Goal: Task Accomplishment & Management: Use online tool/utility

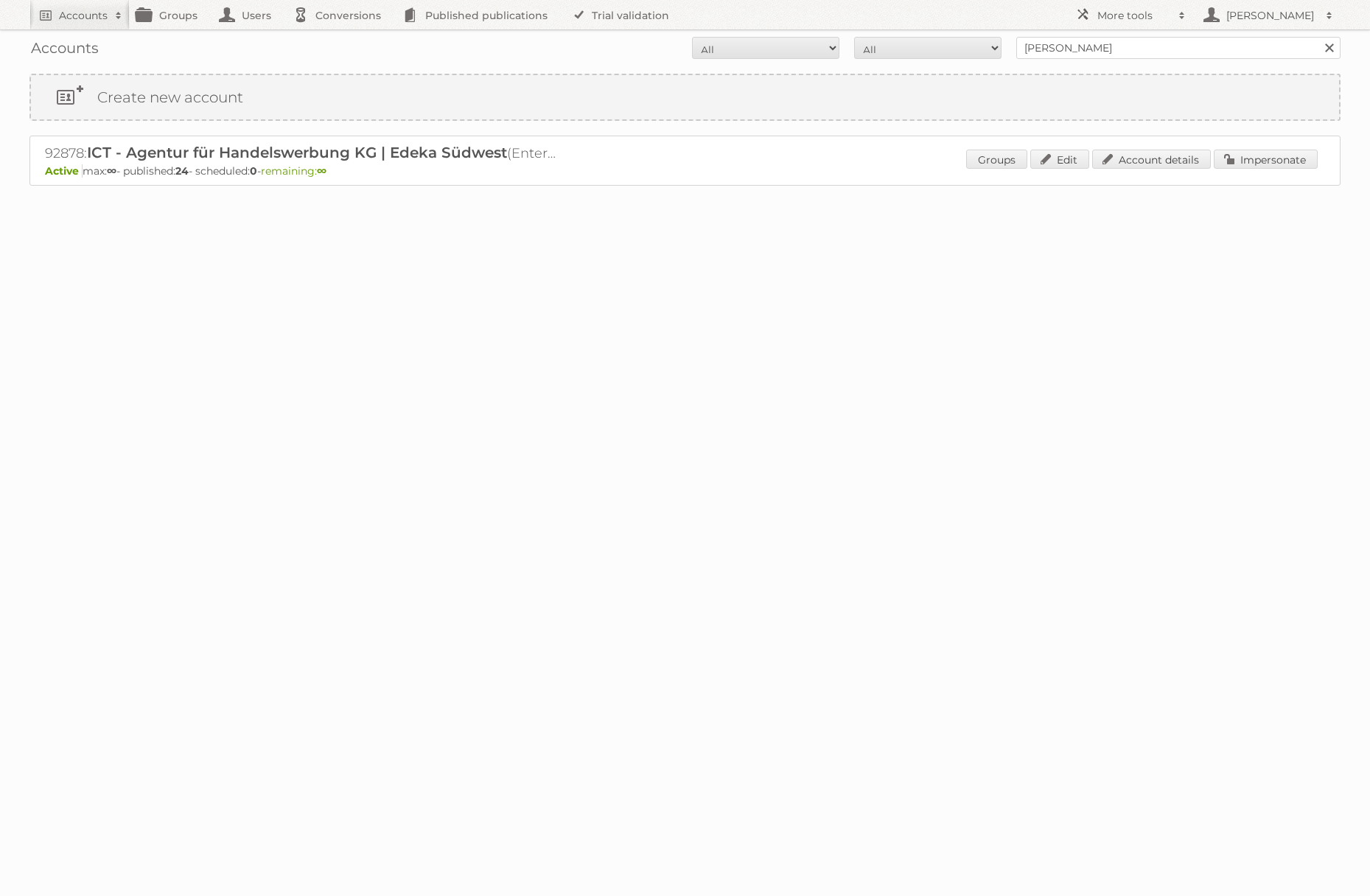
type input "[PERSON_NAME]"
click at [1317, 36] on input "Search" at bounding box center [1328, 47] width 22 height 22
click at [1224, 152] on link "Impersonate" at bounding box center [1266, 159] width 104 height 19
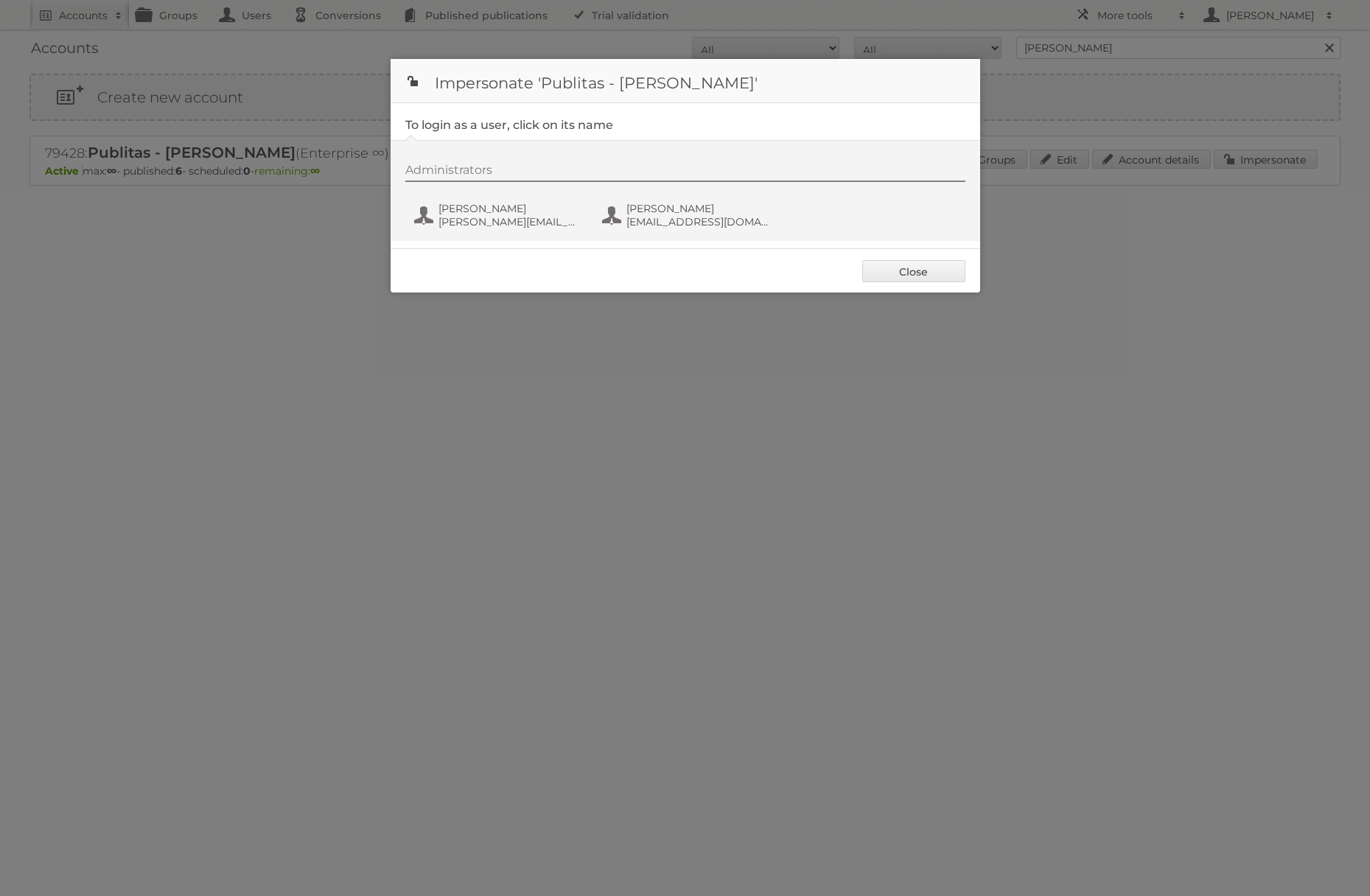
click at [483, 198] on div "Administrators Danielius Antanavicius danielius@publitas.com Danielius Antanavi…" at bounding box center [692, 198] width 574 height 71
click at [486, 208] on span "[PERSON_NAME]" at bounding box center [509, 209] width 143 height 13
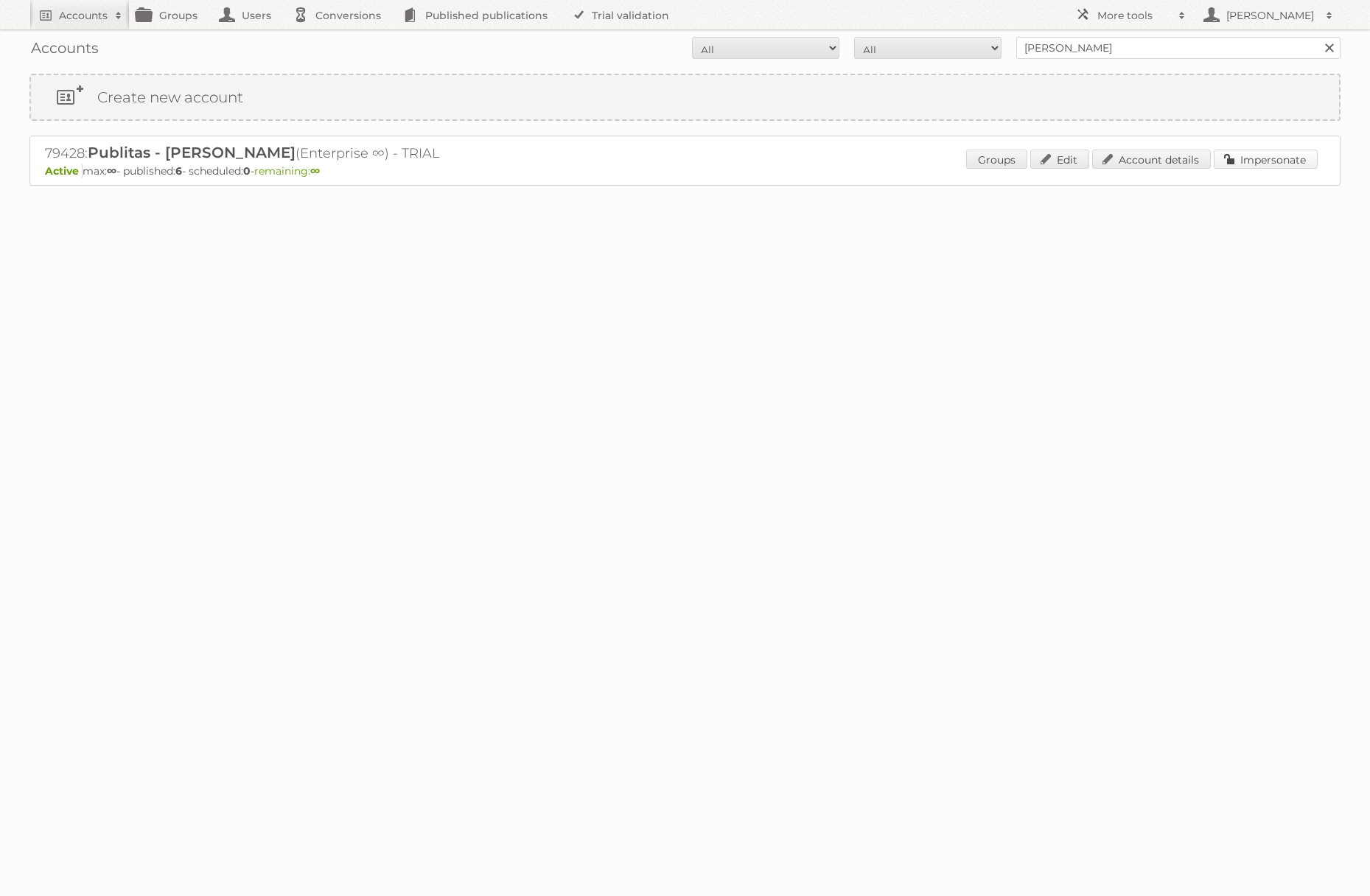
click at [1260, 165] on link "Impersonate" at bounding box center [1266, 159] width 104 height 19
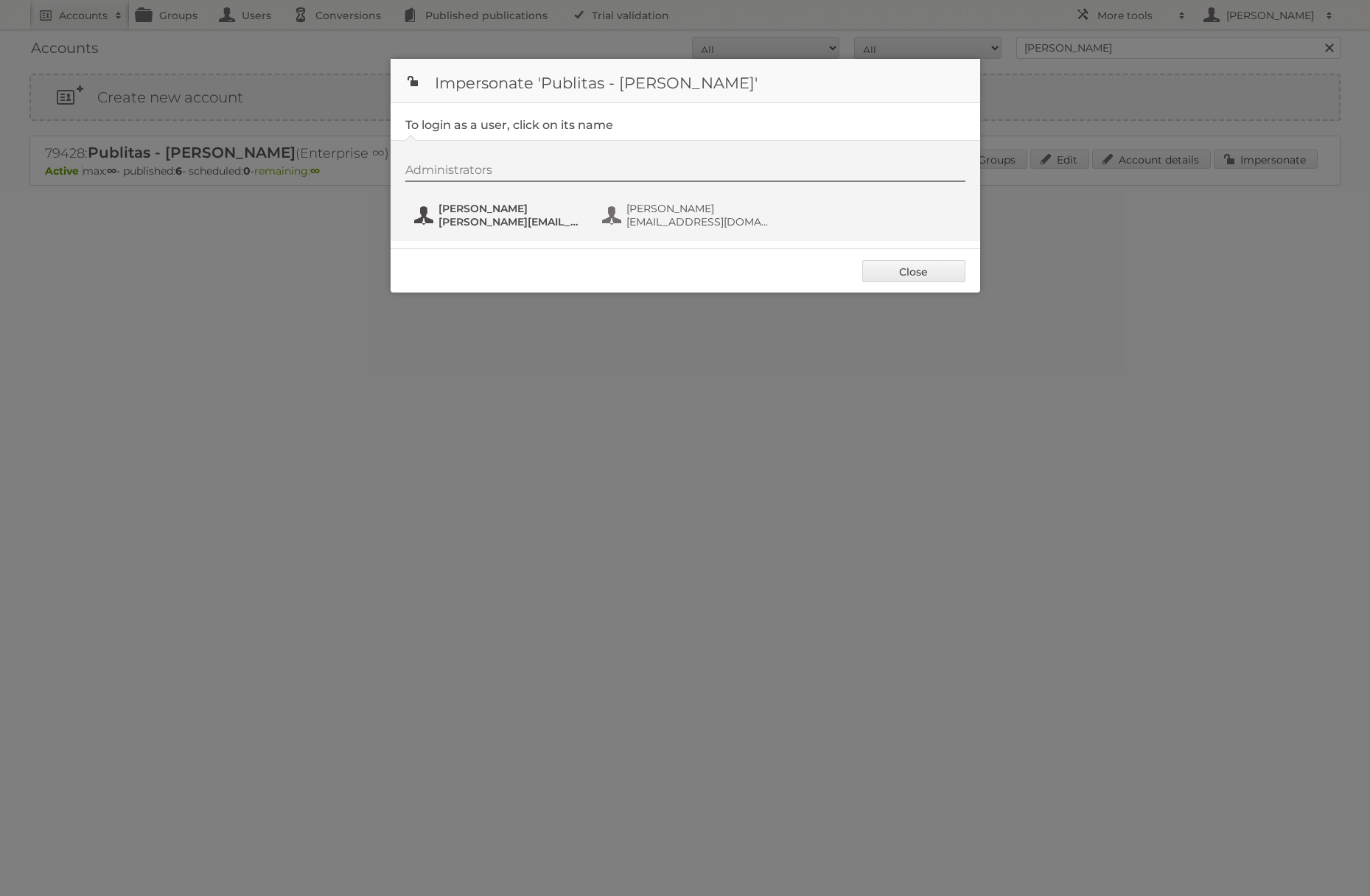
click at [541, 219] on span "danielius@publitas.com" at bounding box center [509, 222] width 143 height 13
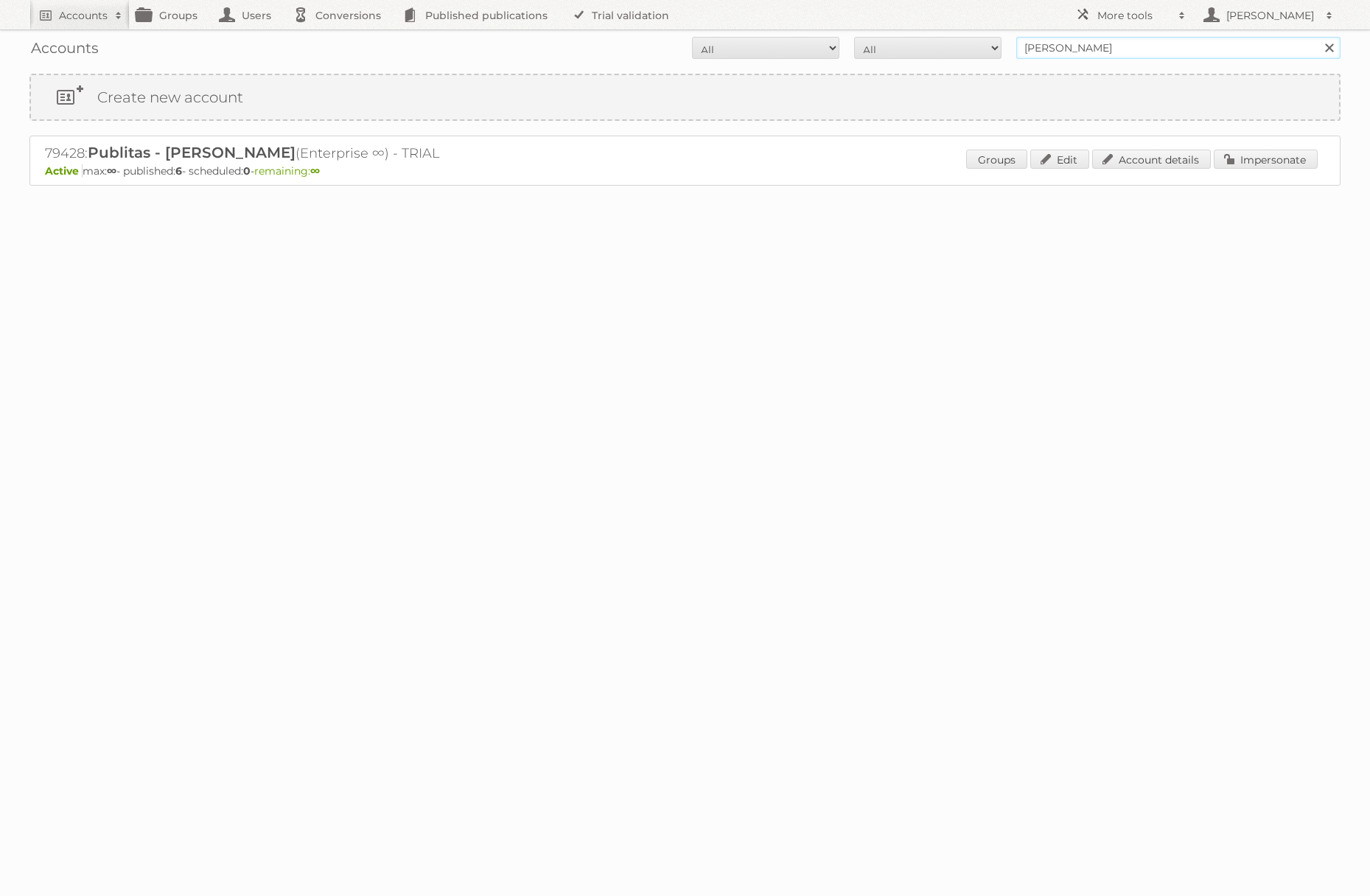
click at [1073, 52] on input "[PERSON_NAME]" at bounding box center [1178, 47] width 325 height 22
type input "edeka ict"
click at [1317, 36] on input "Search" at bounding box center [1328, 47] width 22 height 22
click at [1244, 159] on link "Impersonate" at bounding box center [1266, 159] width 104 height 19
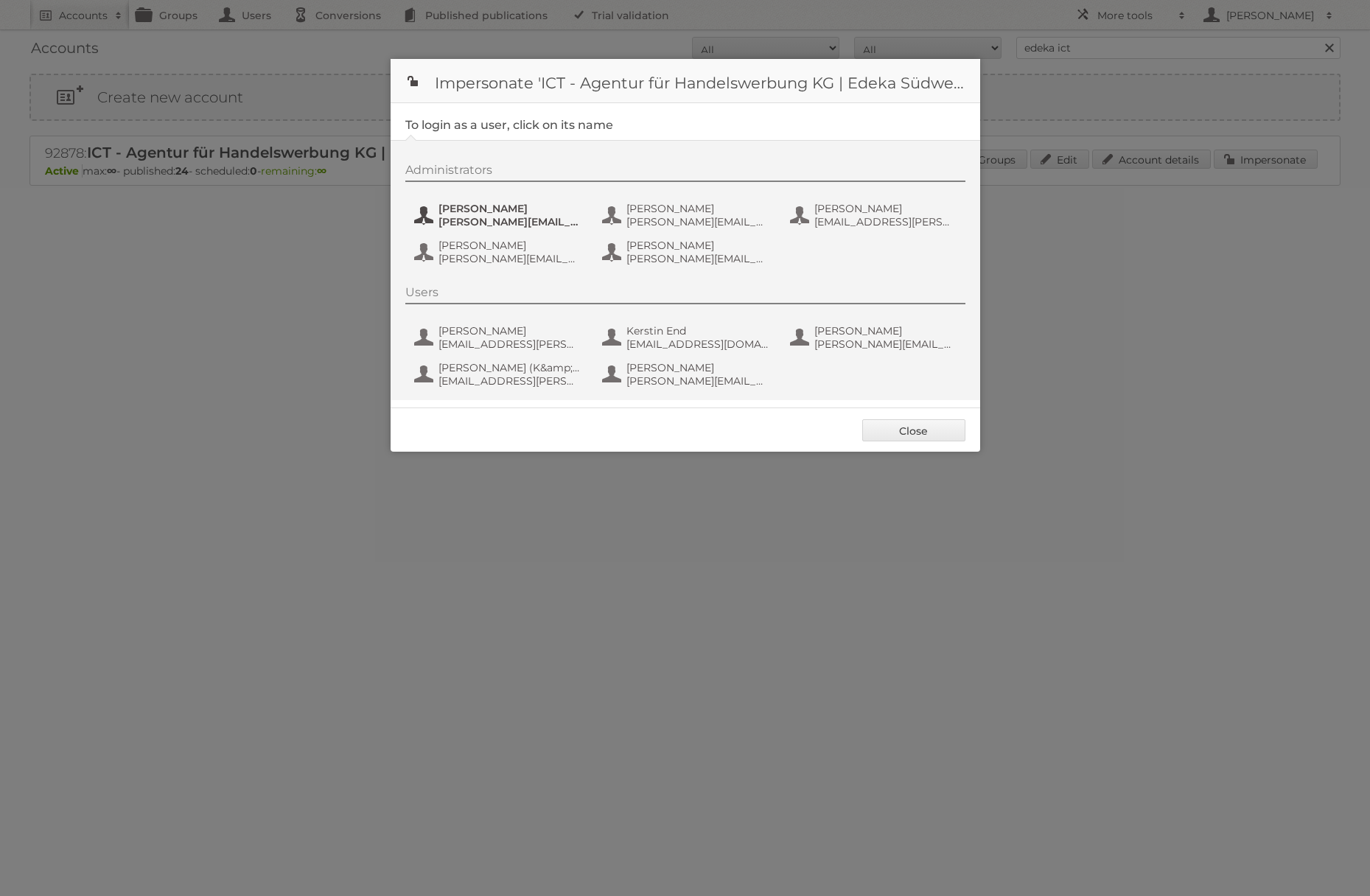
click at [491, 222] on span "benjamin.discher@ictwerbung.de" at bounding box center [509, 222] width 143 height 13
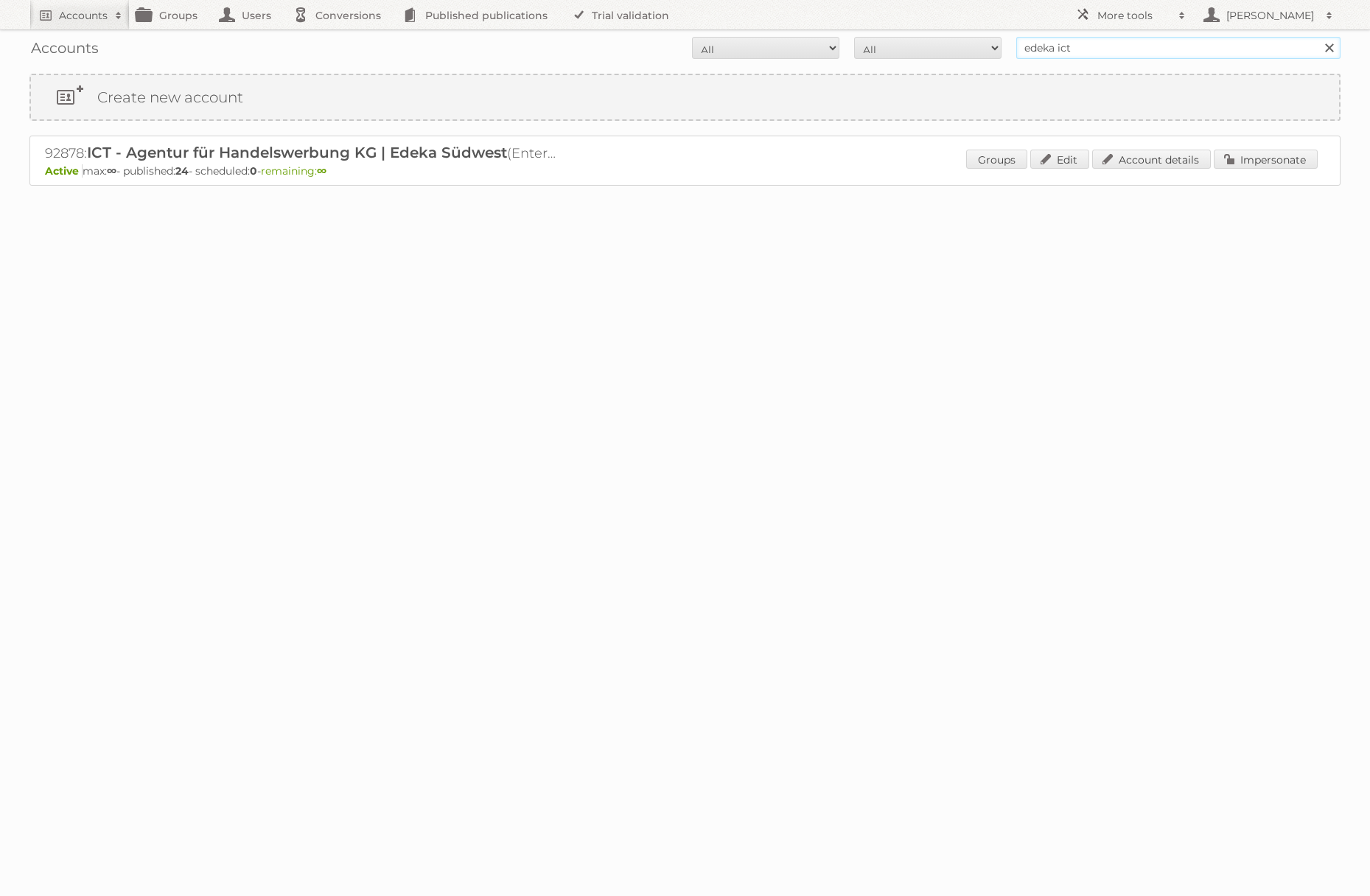
click at [1070, 47] on input "edeka ict" at bounding box center [1178, 47] width 325 height 22
type input "[PERSON_NAME]"
click at [1317, 36] on input "Search" at bounding box center [1328, 47] width 22 height 22
drag, startPoint x: 1285, startPoint y: 160, endPoint x: 1227, endPoint y: 165, distance: 58.2
click at [1285, 160] on link "Impersonate" at bounding box center [1266, 159] width 104 height 19
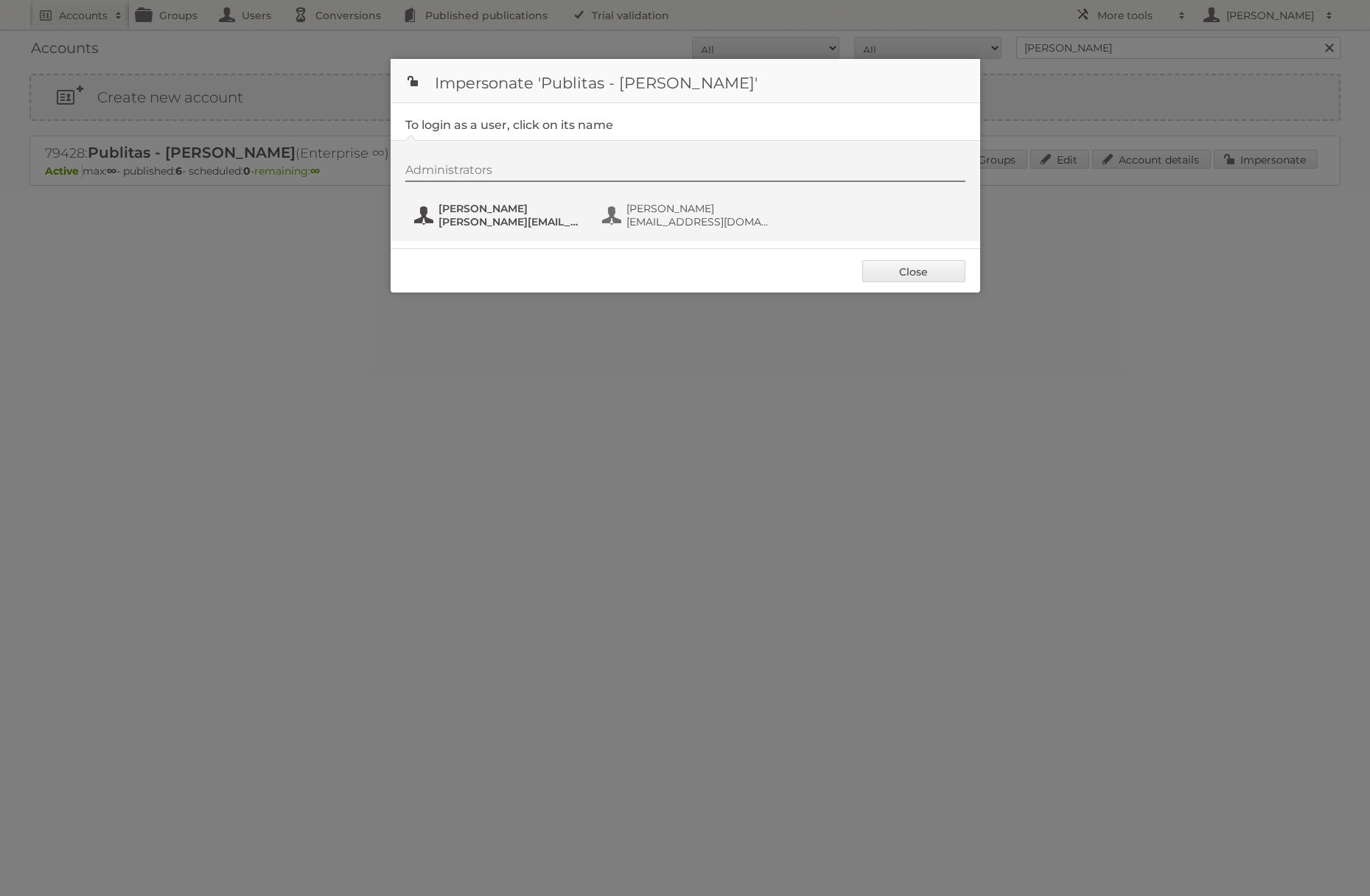
click at [507, 218] on span "danielius@publitas.com" at bounding box center [509, 222] width 143 height 13
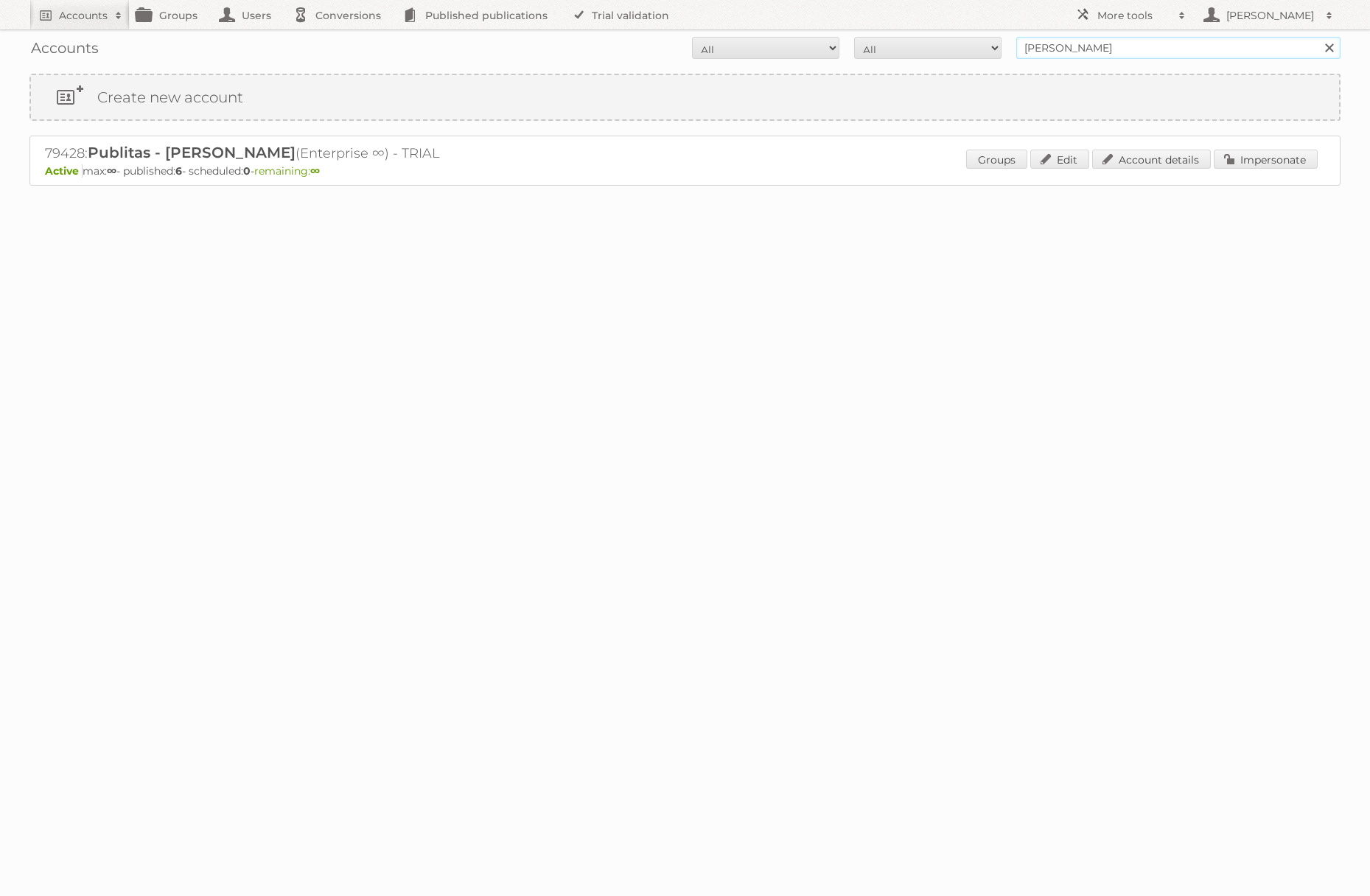
click at [1120, 49] on input "[PERSON_NAME]" at bounding box center [1178, 47] width 325 height 22
type input "ICT edeka"
click at [1317, 36] on input "Search" at bounding box center [1328, 47] width 22 height 22
click at [1290, 168] on link "Impersonate" at bounding box center [1266, 159] width 104 height 19
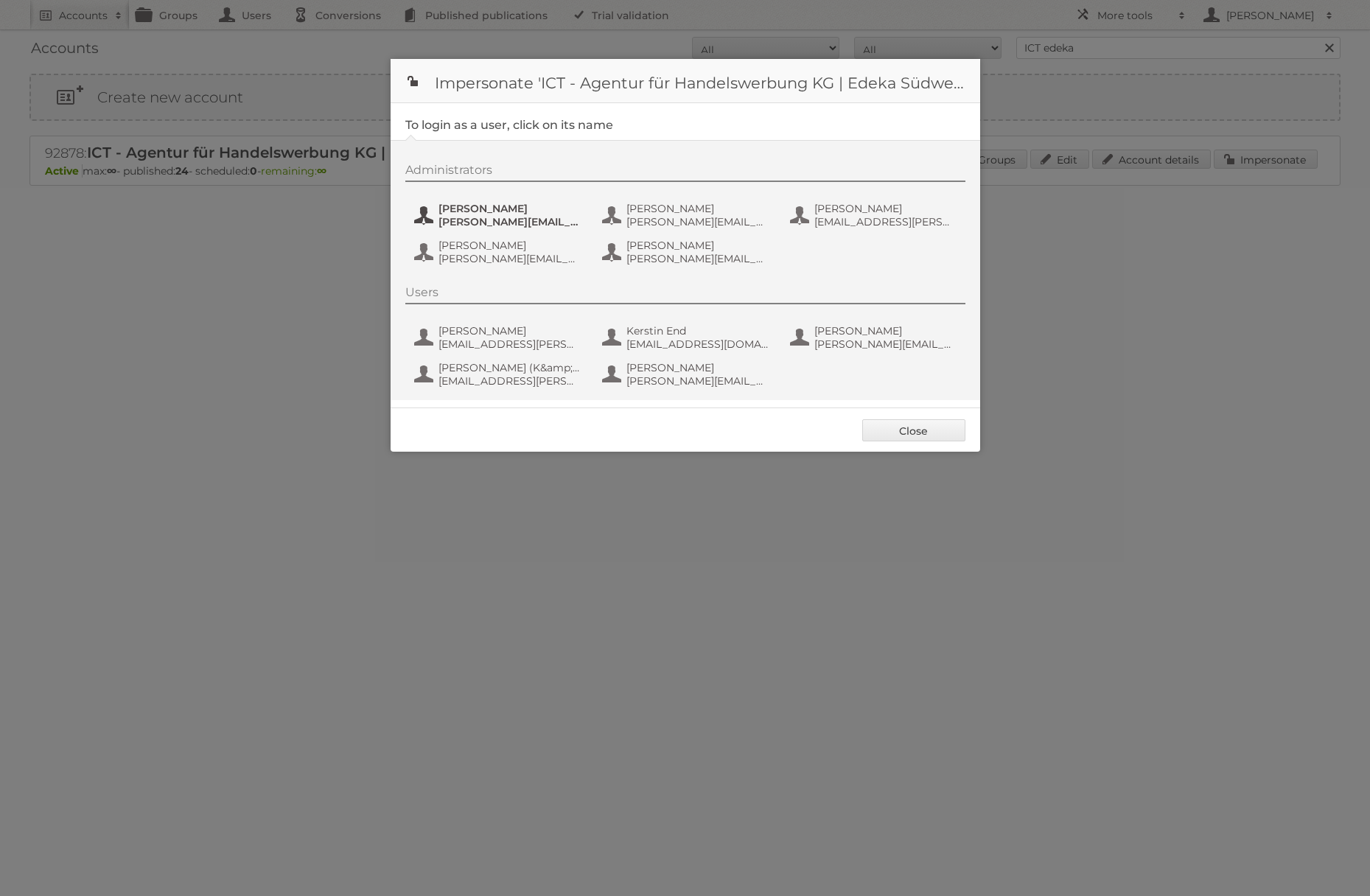
click at [529, 216] on span "benjamin.discher@ictwerbung.de" at bounding box center [509, 222] width 143 height 13
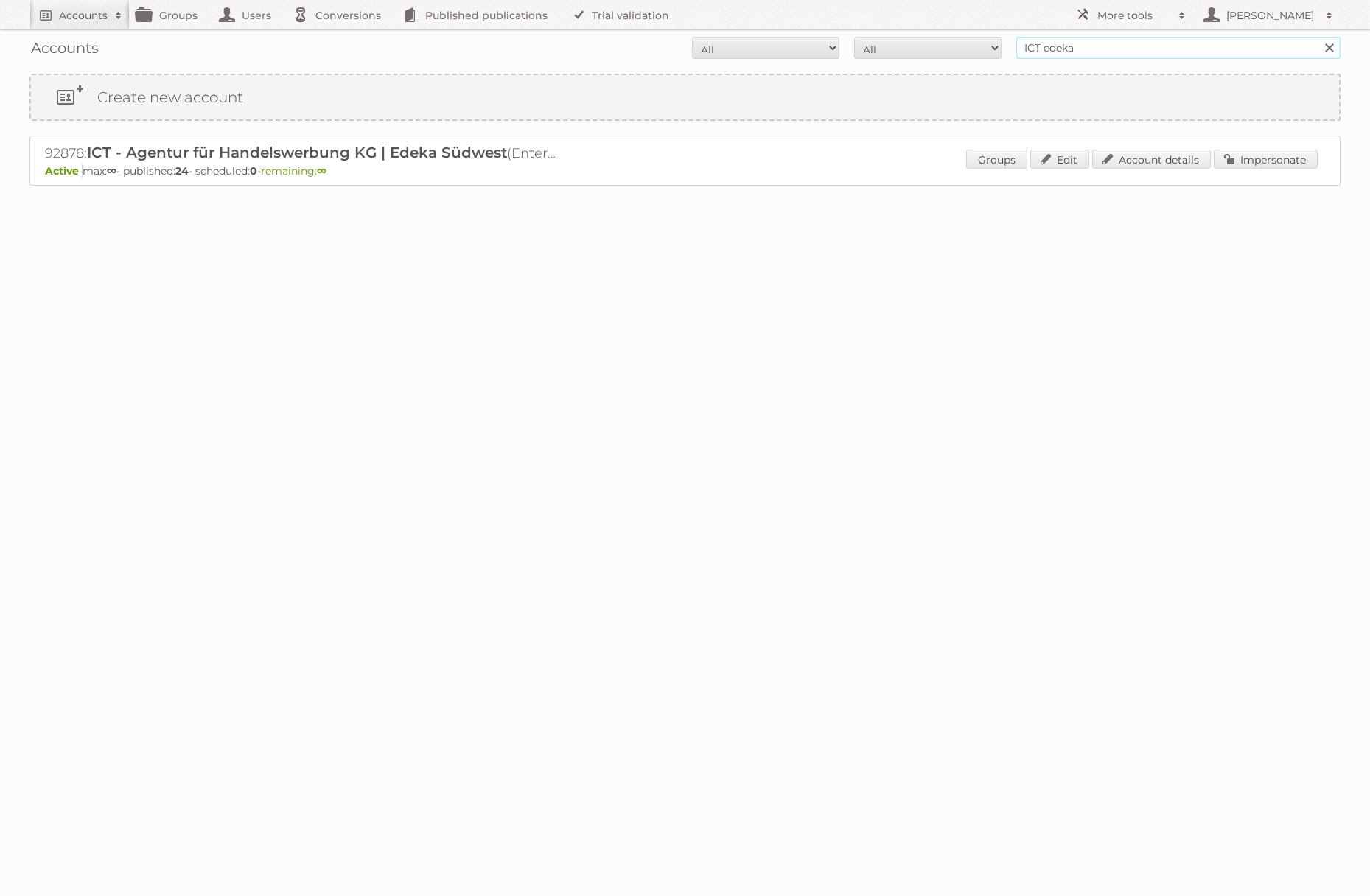
click at [1139, 46] on input "ICT edeka" at bounding box center [1178, 47] width 325 height 22
type input "[PERSON_NAME]"
click at [1317, 36] on input "Search" at bounding box center [1328, 47] width 22 height 22
drag, startPoint x: 1247, startPoint y: 155, endPoint x: 818, endPoint y: 190, distance: 430.4
click at [1247, 155] on link "Impersonate" at bounding box center [1266, 159] width 104 height 19
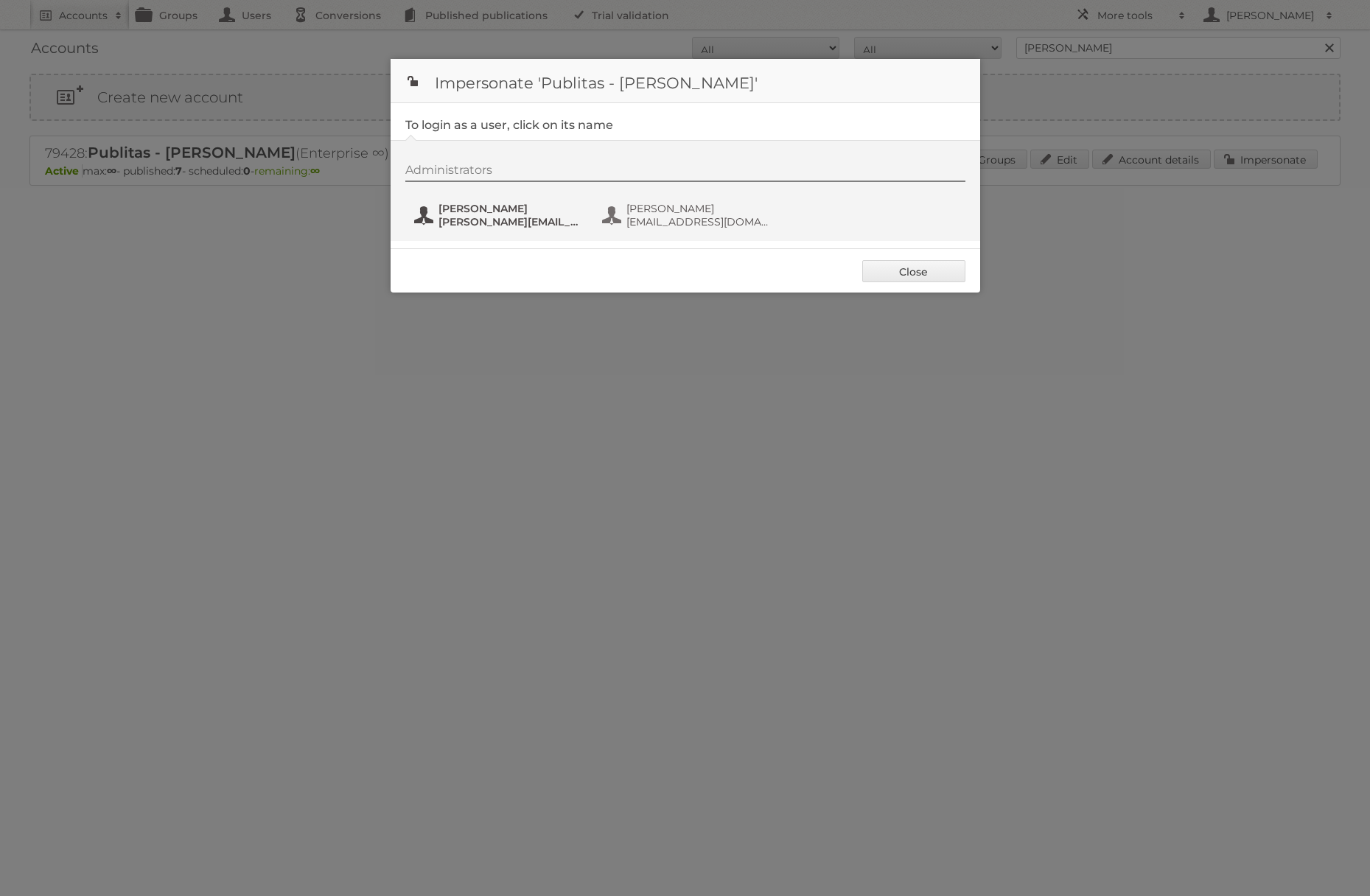
click at [453, 222] on span "[PERSON_NAME][EMAIL_ADDRESS][DOMAIN_NAME]" at bounding box center [509, 222] width 143 height 13
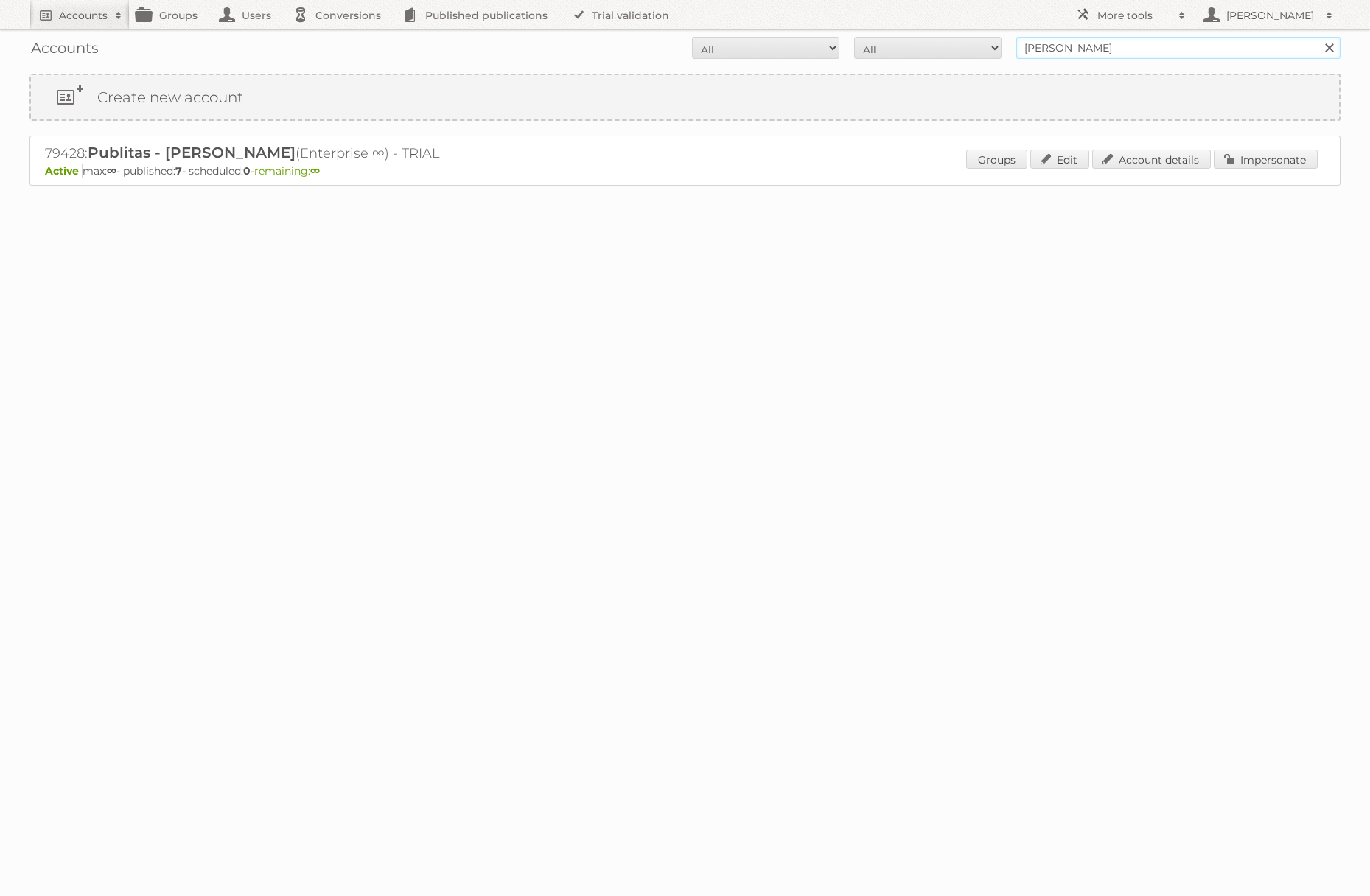
click at [1058, 48] on input "[PERSON_NAME]" at bounding box center [1178, 47] width 325 height 22
type input "ICT edeka"
click at [1317, 36] on input "Search" at bounding box center [1328, 47] width 22 height 22
click at [1261, 159] on link "Impersonate" at bounding box center [1266, 159] width 104 height 19
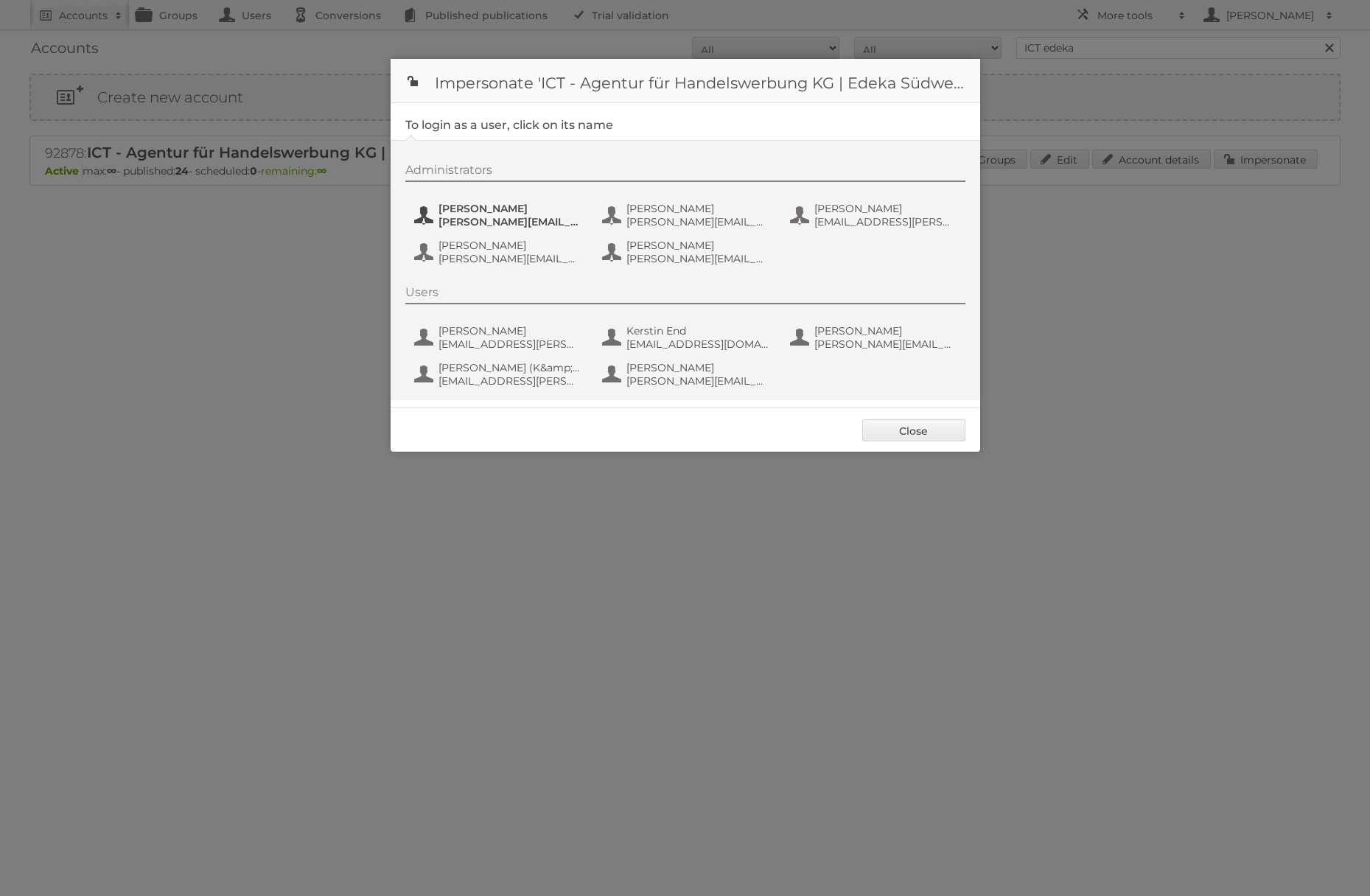
click at [491, 222] on span "[PERSON_NAME][EMAIL_ADDRESS][PERSON_NAME][DOMAIN_NAME]" at bounding box center [509, 222] width 143 height 13
